Goal: Navigation & Orientation: Find specific page/section

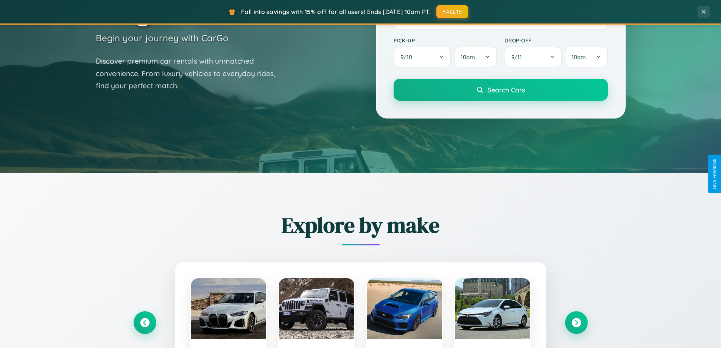
scroll to position [667, 0]
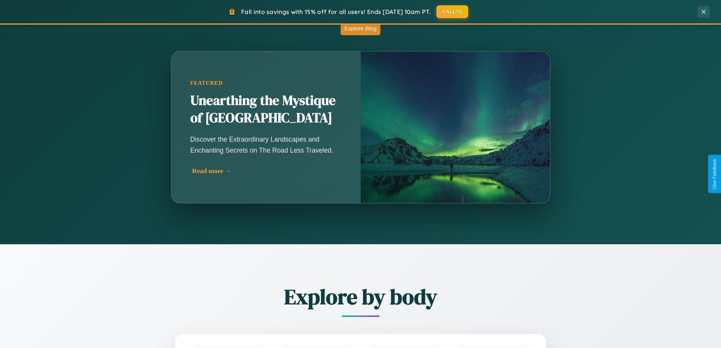
click at [266, 172] on div "Read more →" at bounding box center [267, 171] width 151 height 8
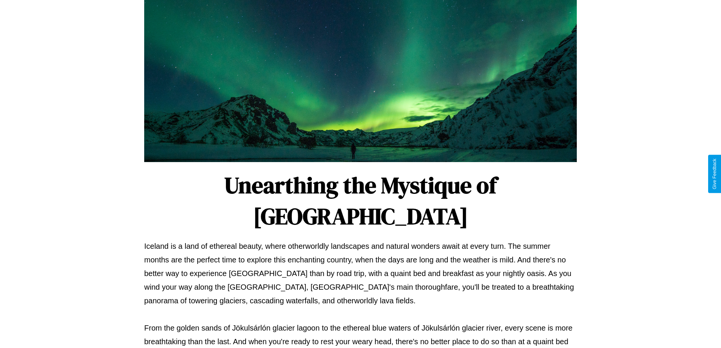
scroll to position [245, 0]
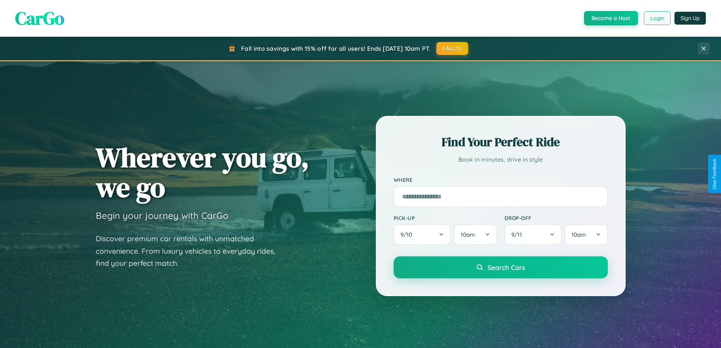
click at [657, 18] on button "Login" at bounding box center [657, 18] width 27 height 14
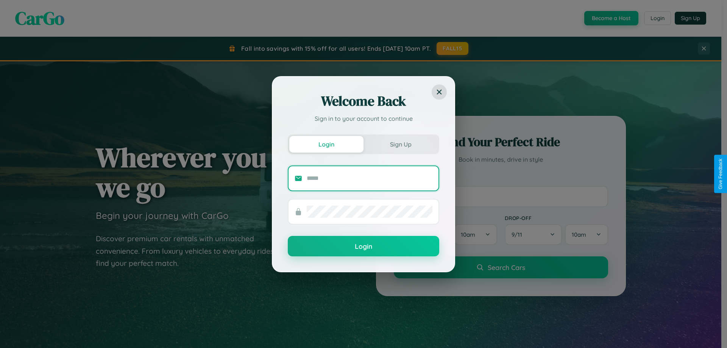
click at [370, 178] on input "text" at bounding box center [370, 178] width 126 height 12
type input "**********"
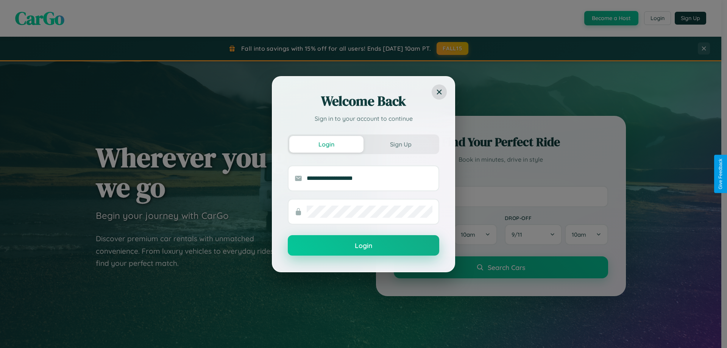
click at [363, 246] on button "Login" at bounding box center [363, 245] width 151 height 20
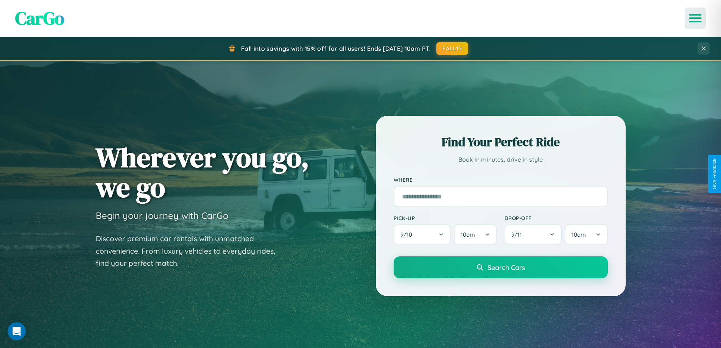
click at [696, 18] on icon "Open menu" at bounding box center [695, 18] width 11 height 7
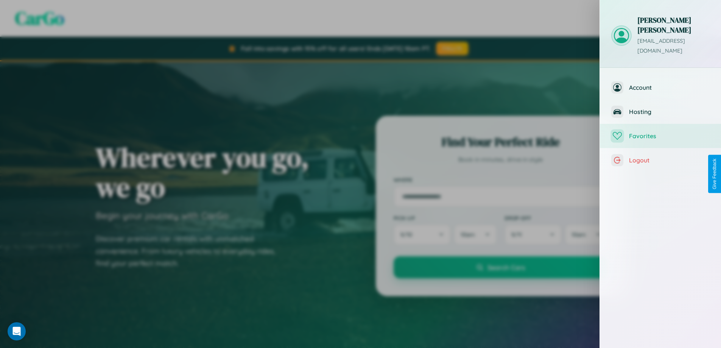
click at [661, 132] on span "Favorites" at bounding box center [669, 136] width 81 height 8
